Goal: Task Accomplishment & Management: Manage account settings

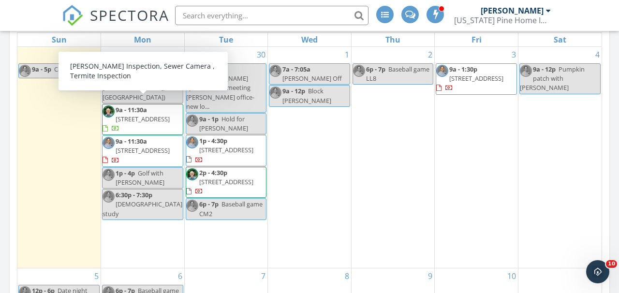
scroll to position [383, 0]
click at [170, 115] on span "1595 Sugar Valley Rd SW, Cartersville 30120" at bounding box center [143, 119] width 54 height 9
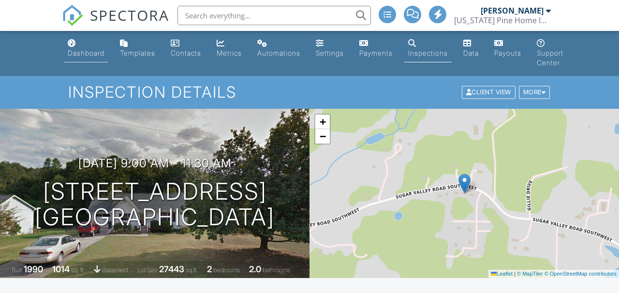
click at [94, 54] on div "Dashboard" at bounding box center [86, 53] width 37 height 8
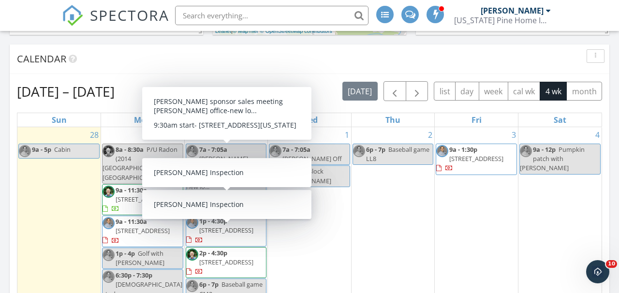
click at [184, 70] on div "Calendar" at bounding box center [309, 58] width 599 height 29
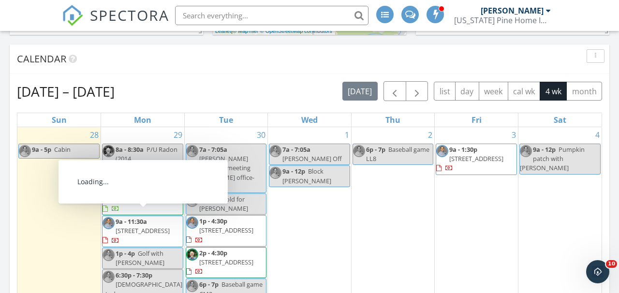
click at [170, 226] on span "[STREET_ADDRESS]" at bounding box center [143, 230] width 54 height 9
